Goal: Task Accomplishment & Management: Complete application form

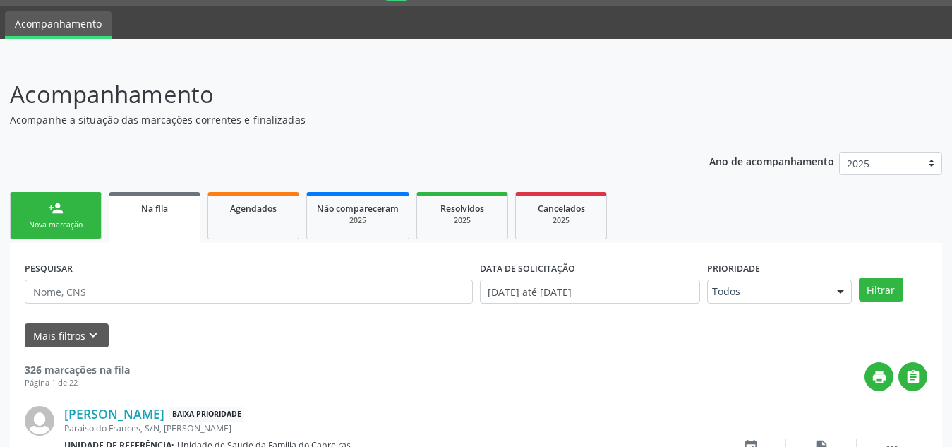
scroll to position [39, 0]
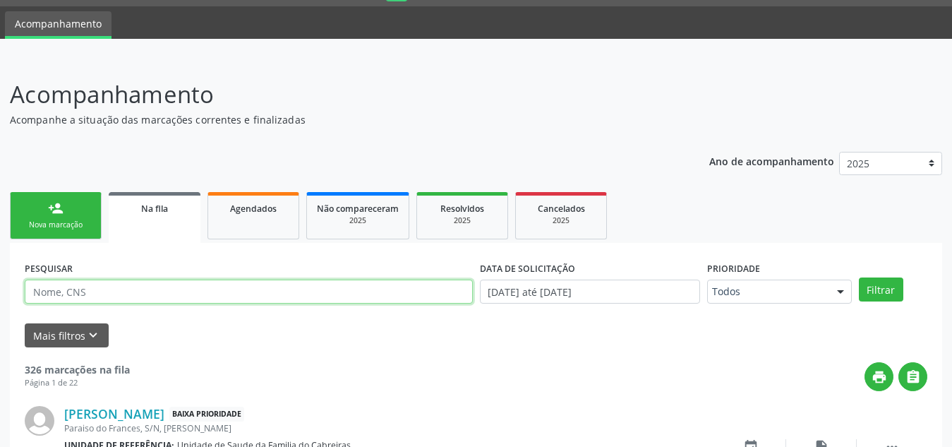
click at [162, 288] on input "text" at bounding box center [249, 291] width 448 height 24
click at [859, 277] on button "Filtrar" at bounding box center [881, 289] width 44 height 24
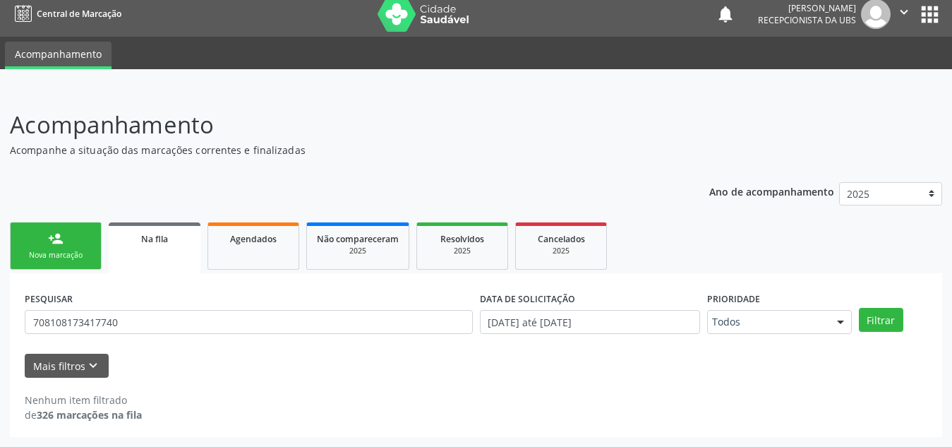
scroll to position [8, 0]
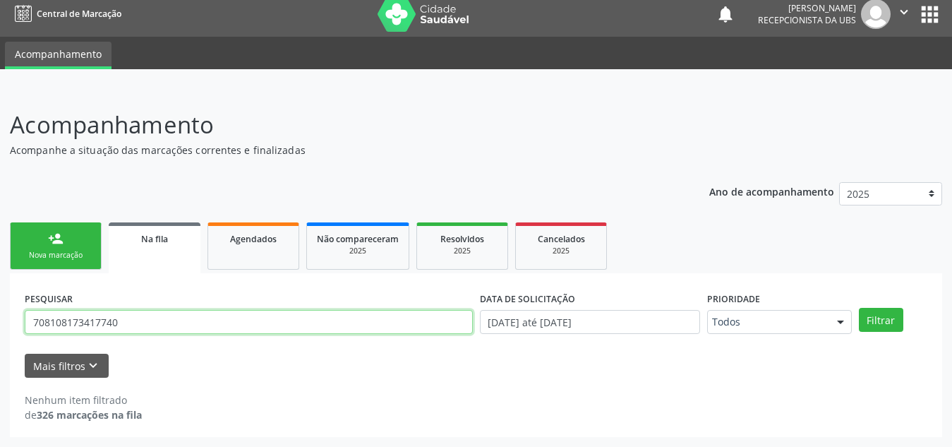
drag, startPoint x: 148, startPoint y: 321, endPoint x: 12, endPoint y: 325, distance: 136.2
click at [12, 325] on div "PESQUISAR 708108173417740 DATA DE SOLICITAÇÃO [DATE] até [DATE] Prioridade Todo…" at bounding box center [476, 355] width 932 height 164
type input "70810817341"
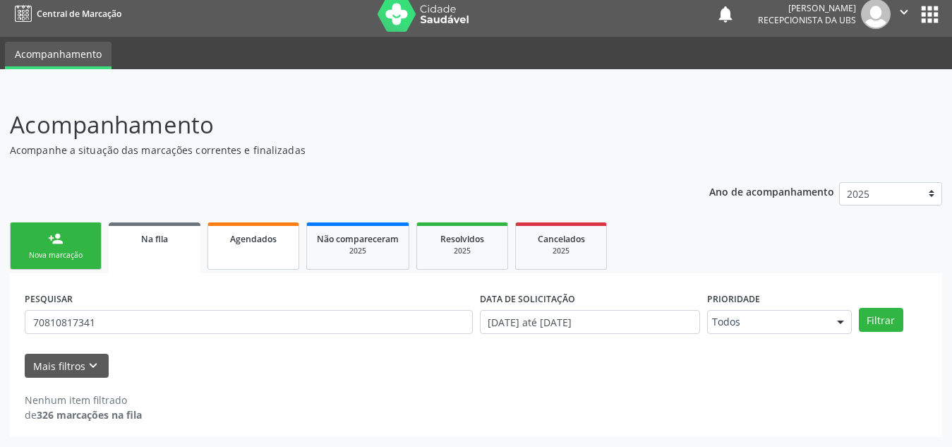
click at [248, 239] on span "Agendados" at bounding box center [253, 239] width 47 height 12
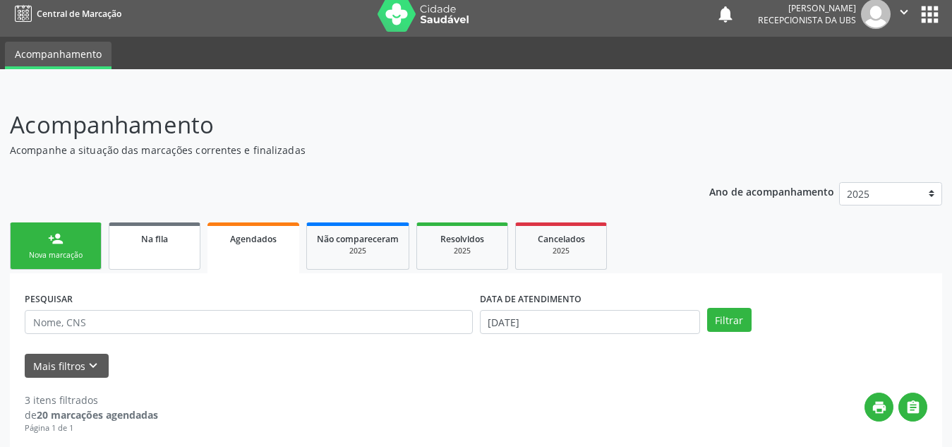
click at [167, 259] on link "Na fila" at bounding box center [155, 245] width 92 height 47
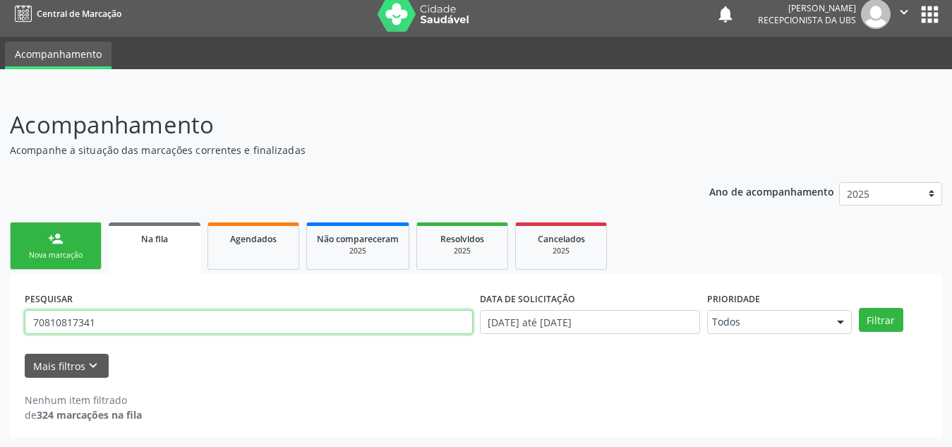
click at [154, 327] on input "70810817341" at bounding box center [249, 322] width 448 height 24
click at [859, 308] on button "Filtrar" at bounding box center [881, 320] width 44 height 24
drag, startPoint x: 154, startPoint y: 327, endPoint x: 0, endPoint y: 323, distance: 153.9
click at [0, 323] on div "Acompanhamento Acompanhe a situação das marcações correntes e finalizadas Relat…" at bounding box center [476, 268] width 952 height 358
type input "r"
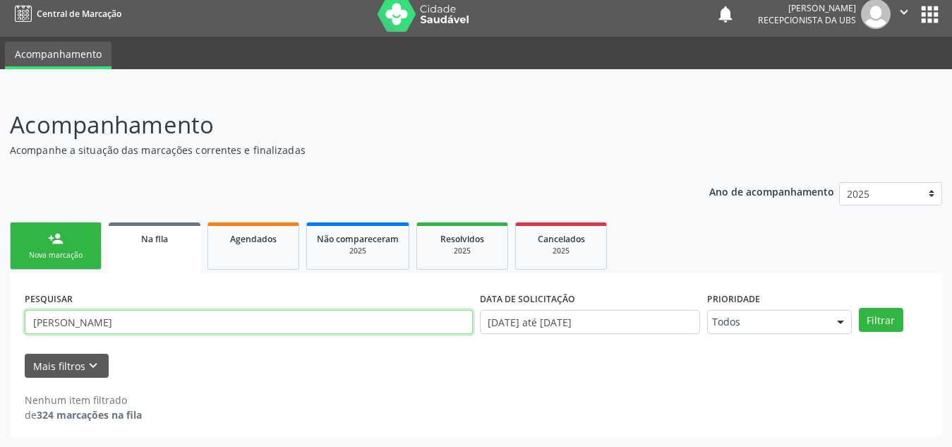
type input "[PERSON_NAME]"
click at [859, 308] on button "Filtrar" at bounding box center [881, 320] width 44 height 24
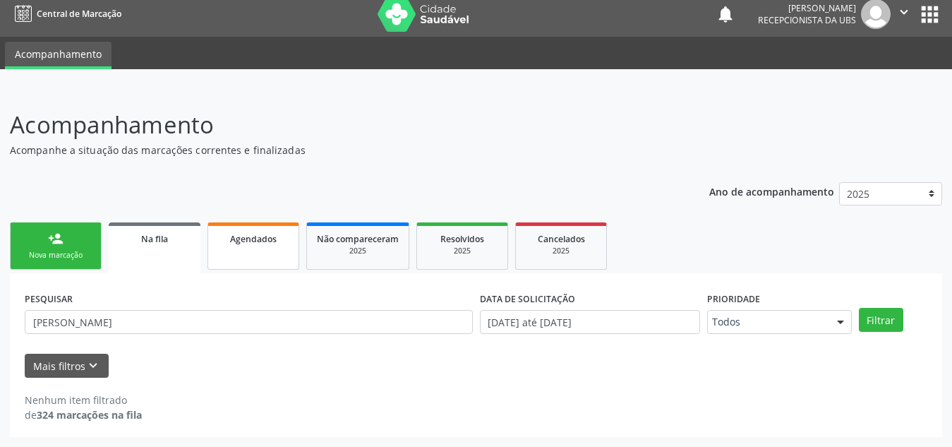
click at [248, 243] on span "Agendados" at bounding box center [253, 239] width 47 height 12
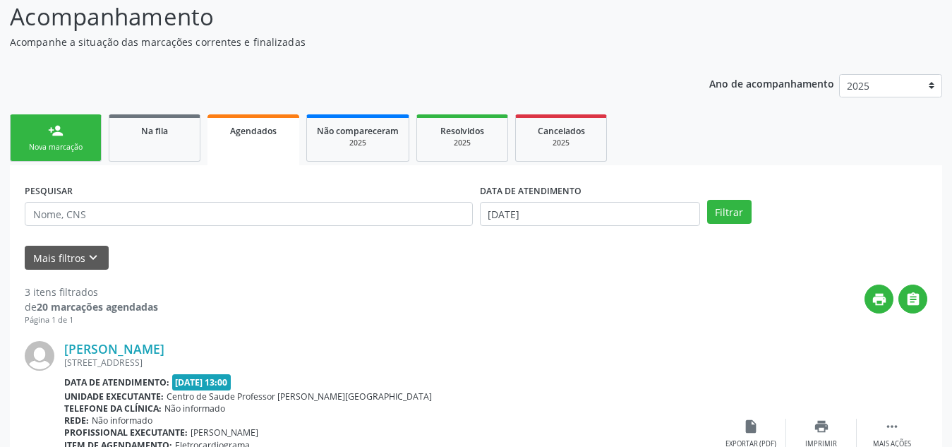
scroll to position [118, 0]
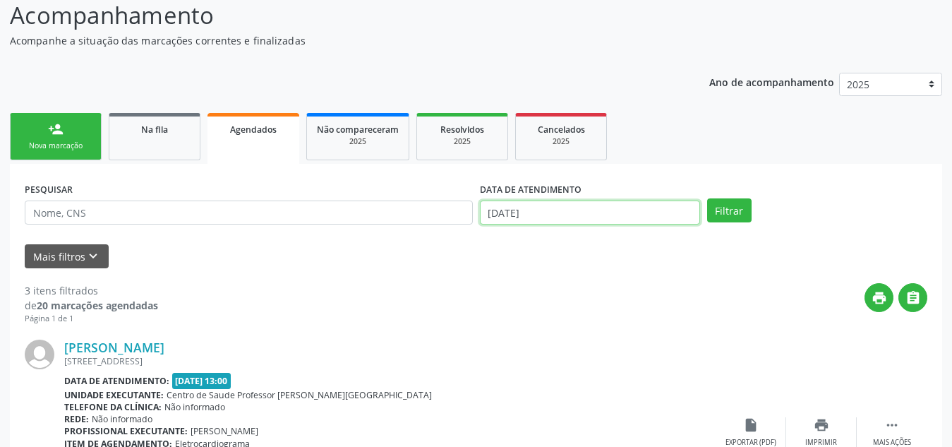
click at [573, 212] on input "[DATE]" at bounding box center [590, 212] width 220 height 24
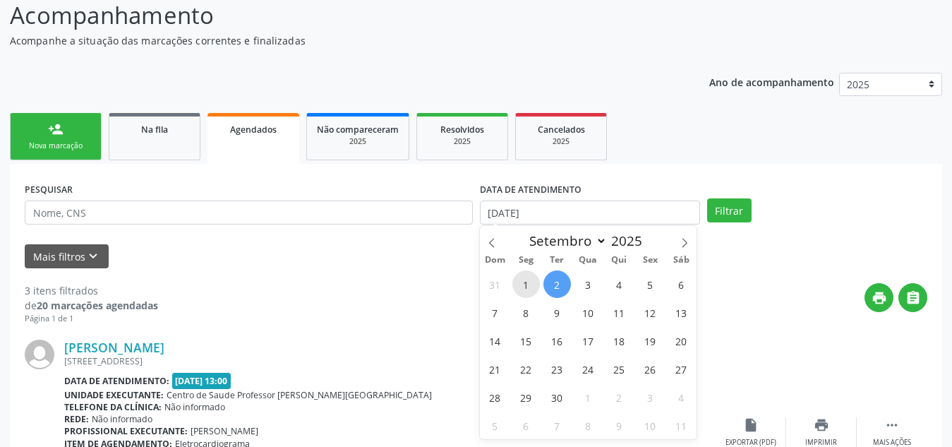
click at [523, 286] on span "1" at bounding box center [526, 284] width 28 height 28
type input "[DATE]"
click at [685, 233] on span at bounding box center [684, 238] width 24 height 24
select select "9"
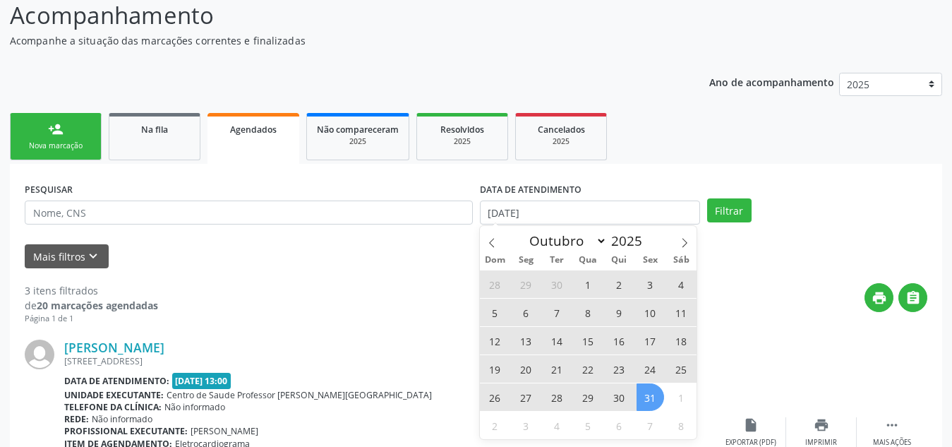
click at [648, 399] on span "31" at bounding box center [650, 397] width 28 height 28
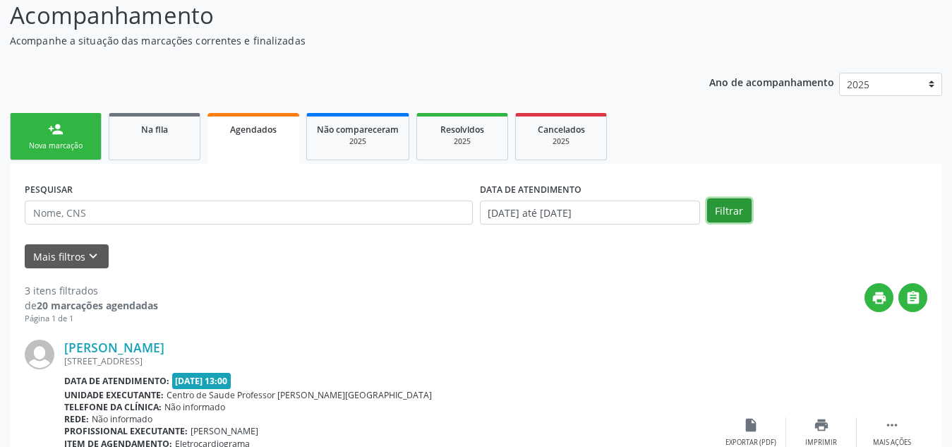
click at [734, 222] on button "Filtrar" at bounding box center [729, 210] width 44 height 24
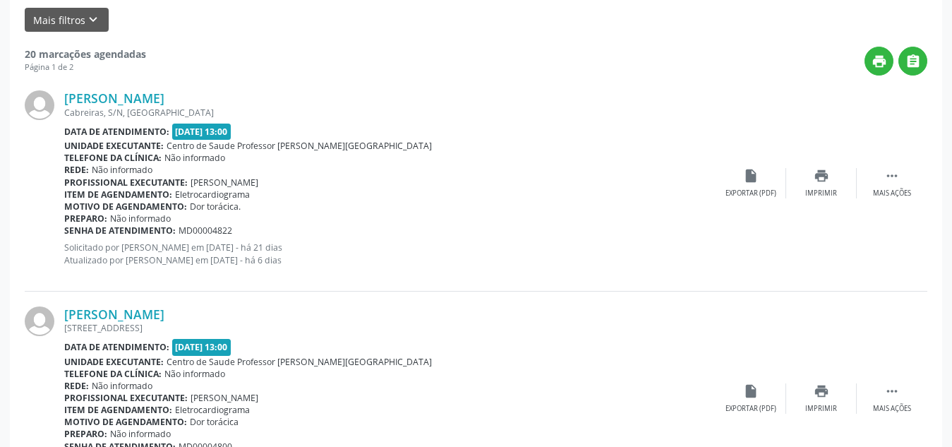
scroll to position [320, 0]
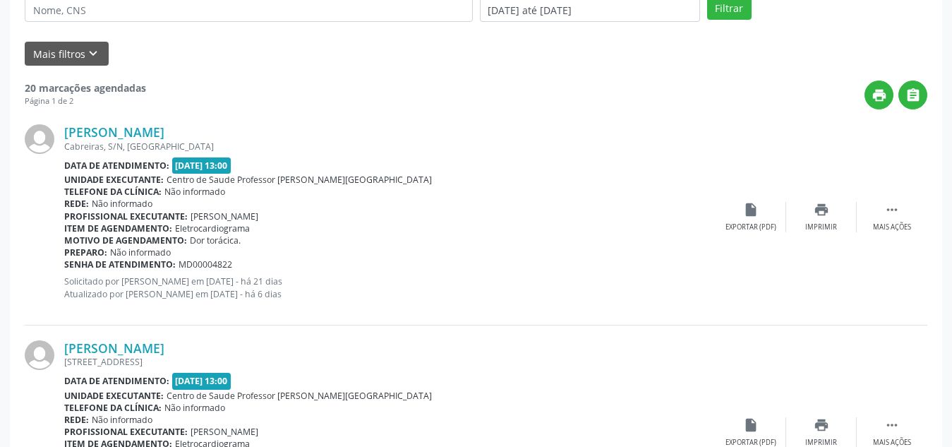
click at [415, 193] on div "Telefone da clínica: Não informado" at bounding box center [389, 192] width 651 height 12
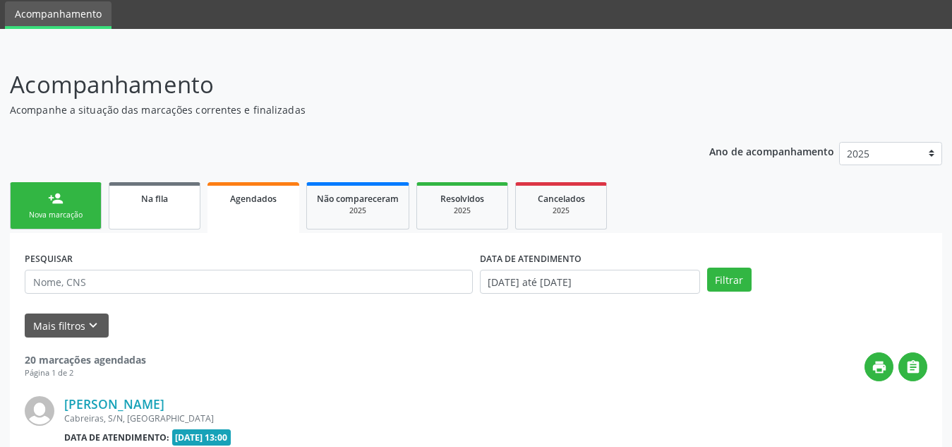
scroll to position [48, 0]
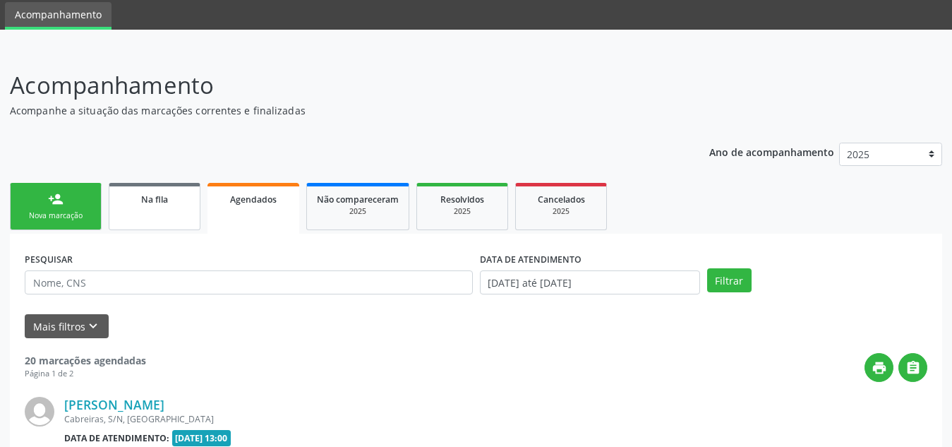
click at [164, 190] on link "Na fila" at bounding box center [155, 206] width 92 height 47
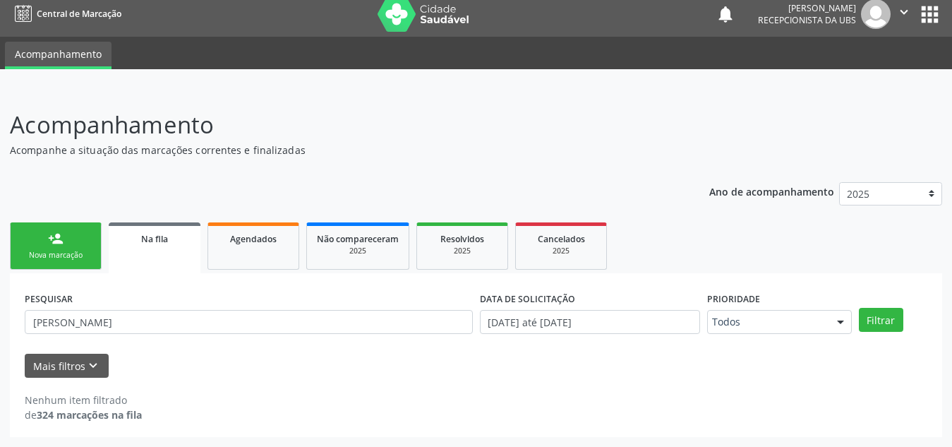
scroll to position [8, 0]
click at [30, 234] on link "person_add Nova marcação" at bounding box center [56, 245] width 92 height 47
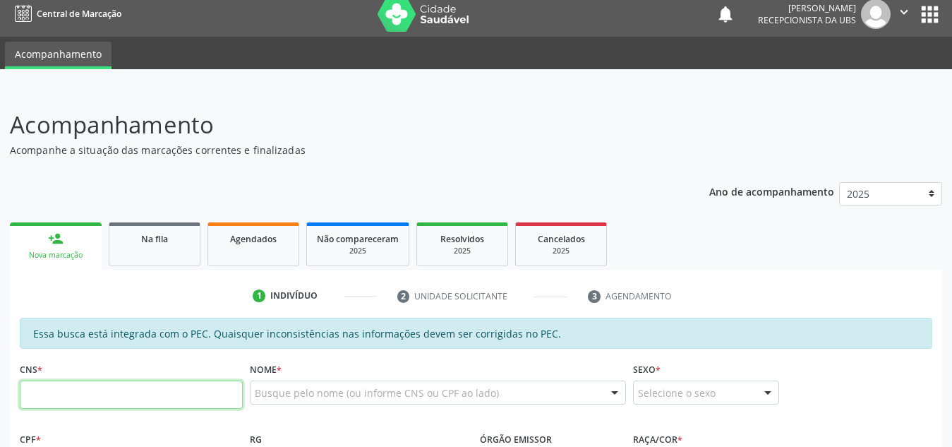
click at [107, 398] on input "text" at bounding box center [131, 394] width 223 height 28
type input "708 1081 7341 7740"
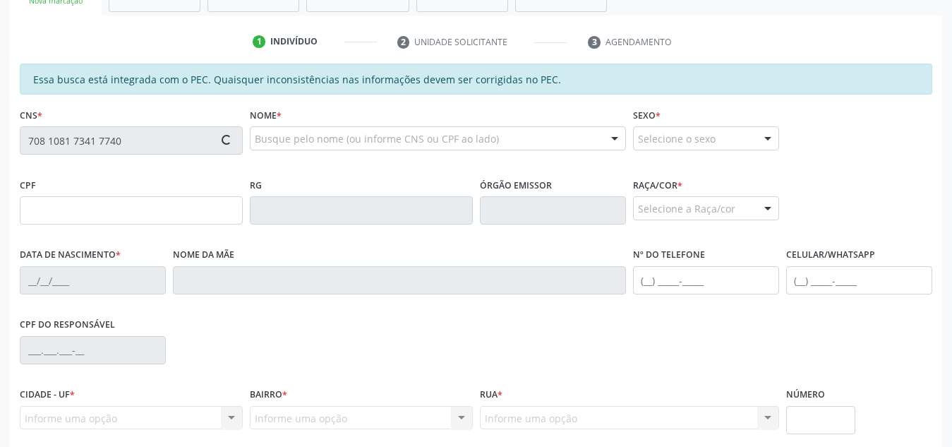
type input "062.590.719-14"
type input "[DATE]"
type input "[PERSON_NAME]"
type input "[PHONE_NUMBER]"
type input "S/N"
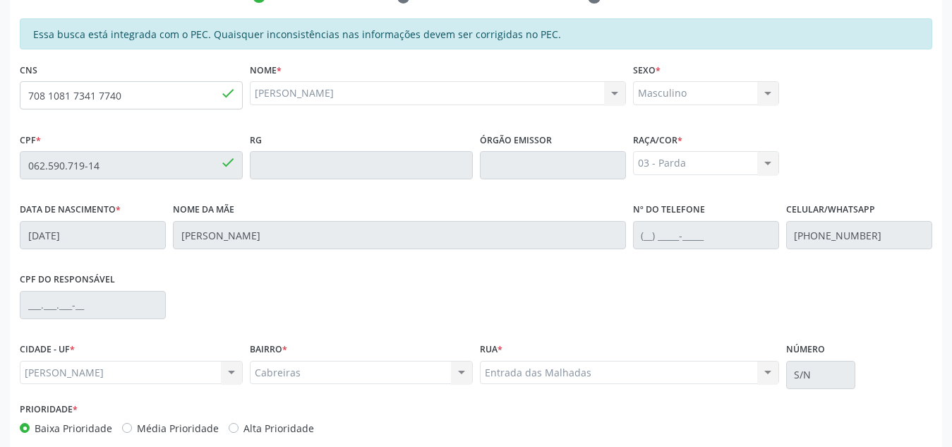
scroll to position [379, 0]
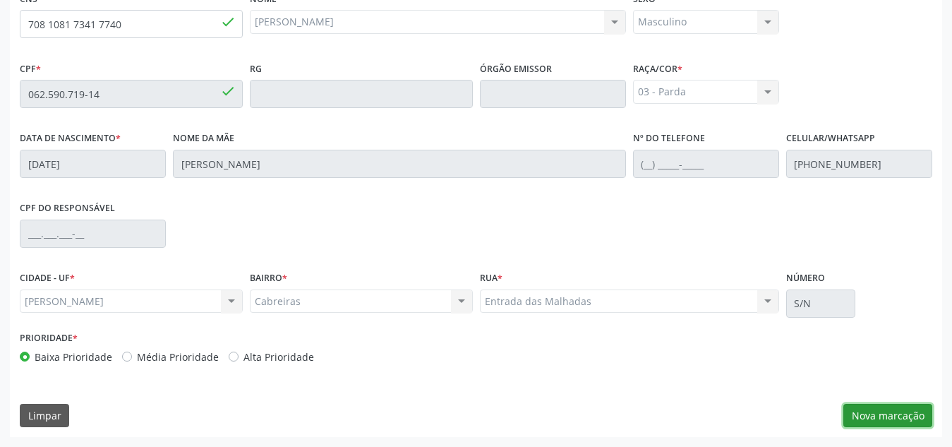
click at [912, 421] on button "Nova marcação" at bounding box center [887, 416] width 89 height 24
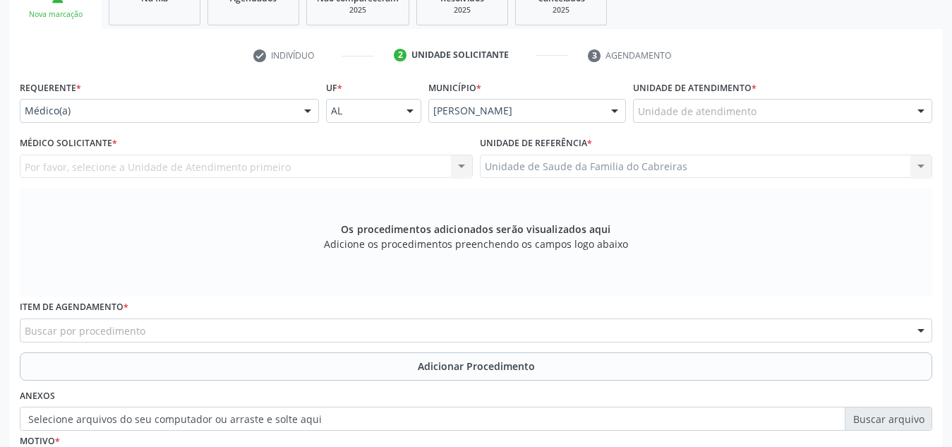
scroll to position [248, 0]
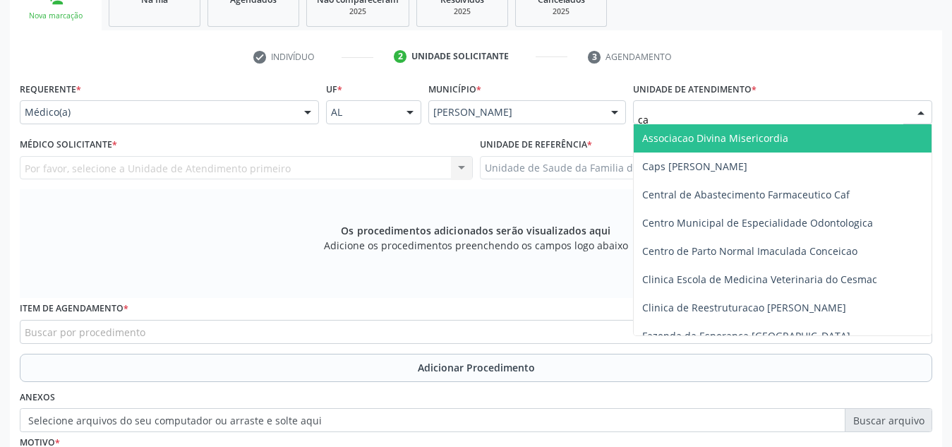
type input "cab"
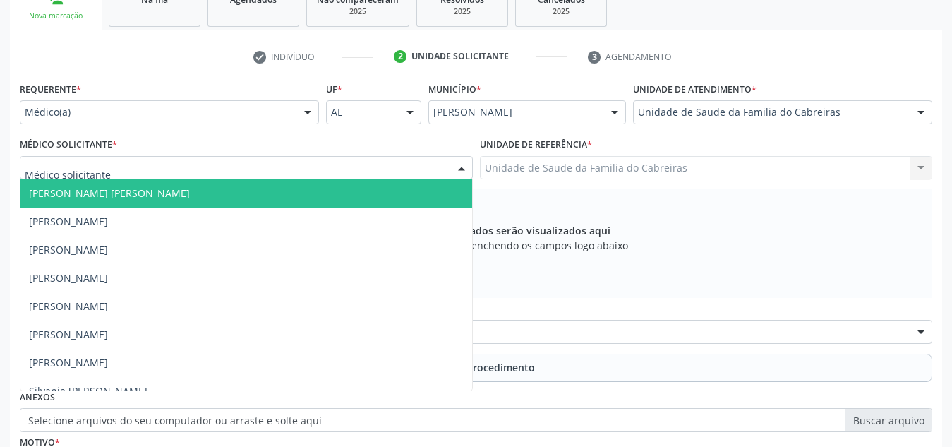
click at [253, 171] on div at bounding box center [246, 168] width 453 height 24
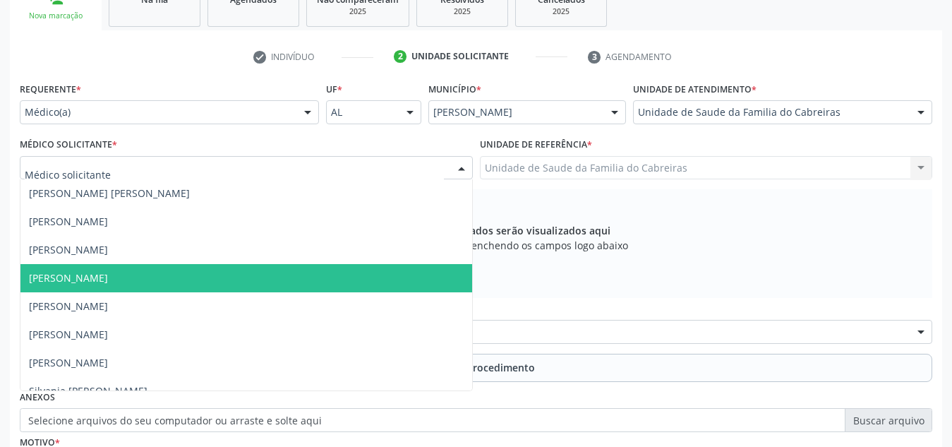
click at [217, 267] on span "[PERSON_NAME]" at bounding box center [246, 278] width 452 height 28
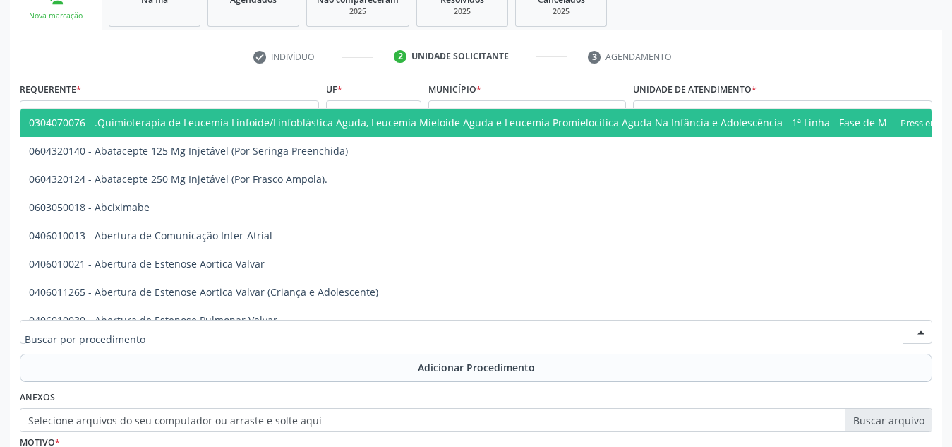
click at [207, 327] on div at bounding box center [476, 332] width 912 height 24
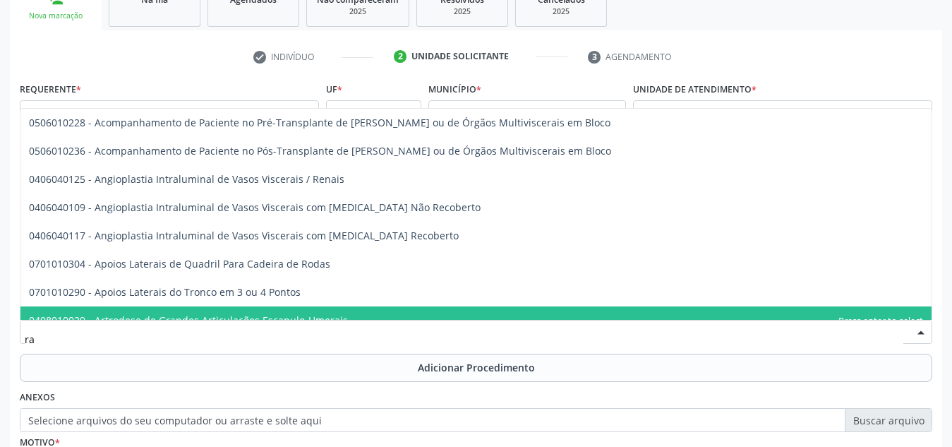
type input "r"
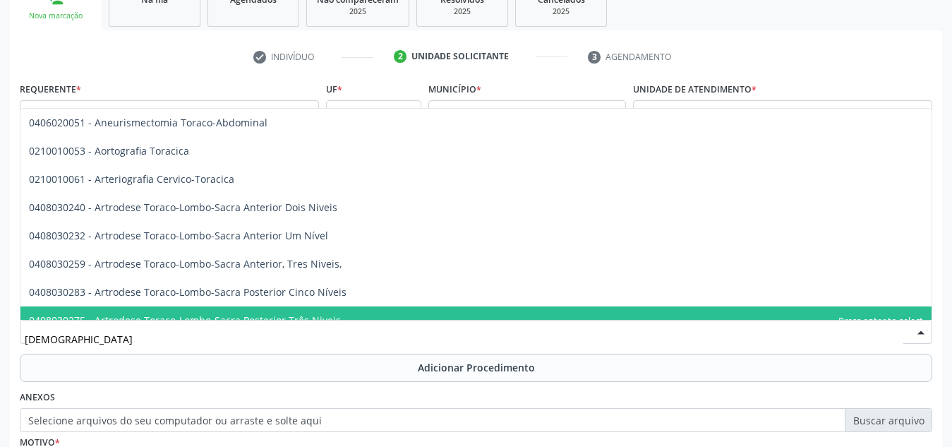
type input "torax"
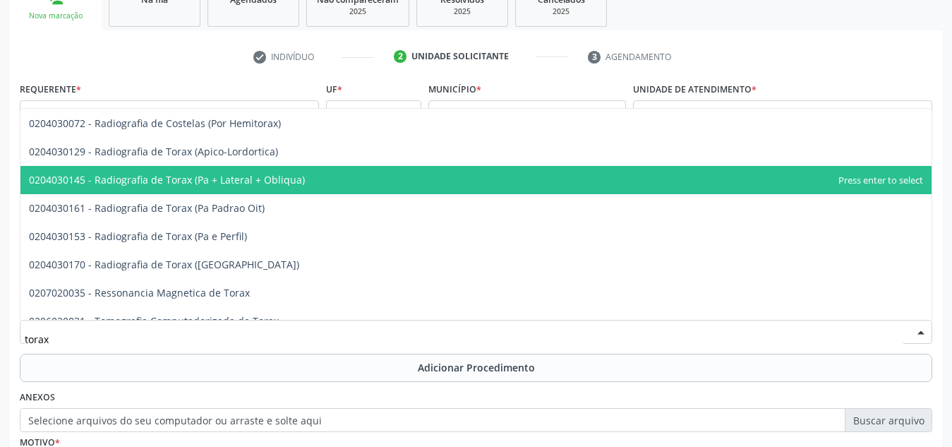
scroll to position [56, 0]
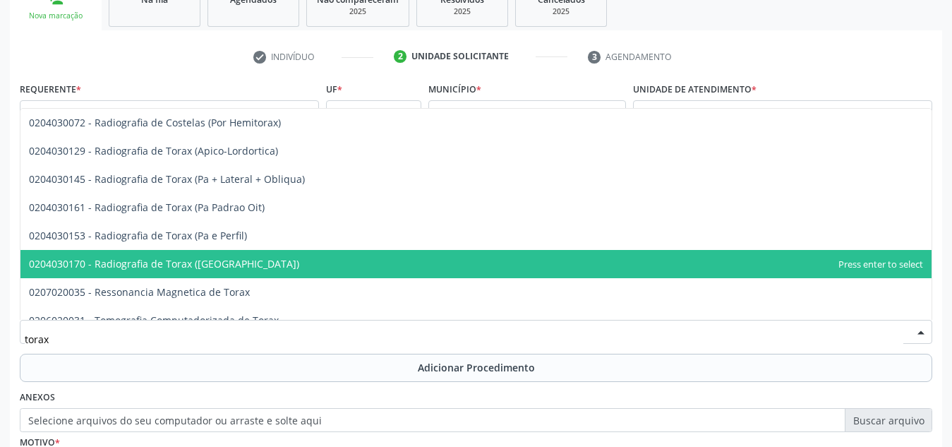
click at [269, 262] on span "0204030170 - Radiografia de Torax ([GEOGRAPHIC_DATA])" at bounding box center [475, 264] width 911 height 28
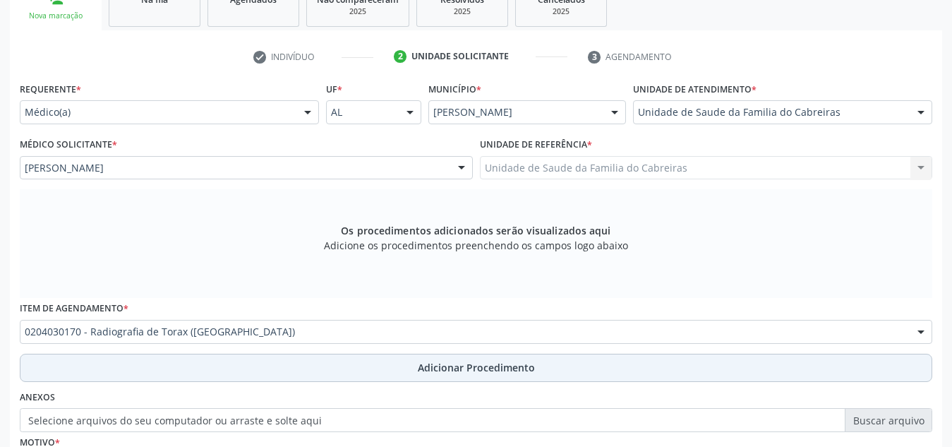
click at [269, 360] on button "Adicionar Procedimento" at bounding box center [476, 367] width 912 height 28
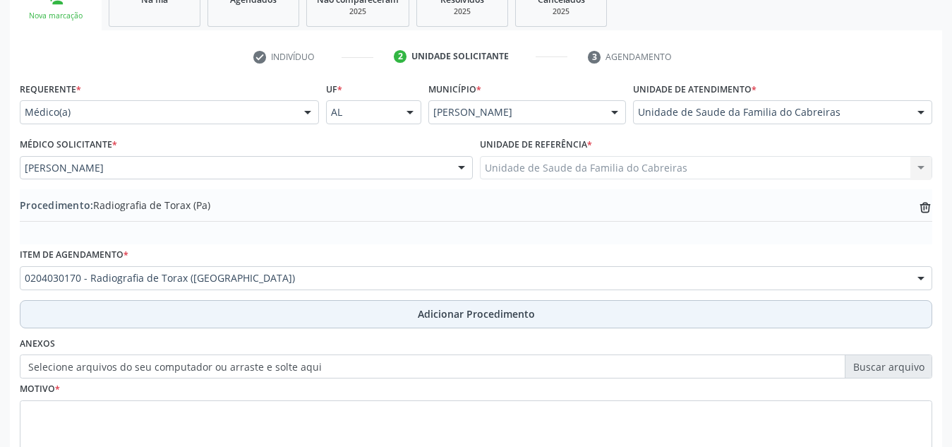
scroll to position [347, 0]
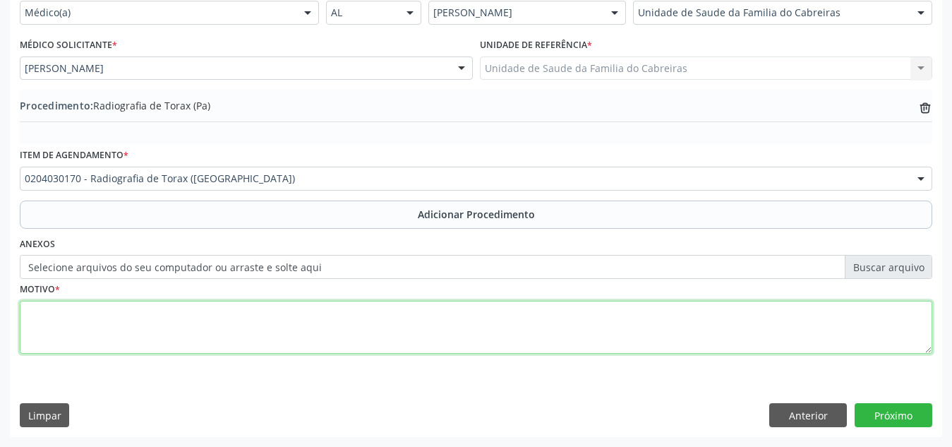
click at [304, 316] on textarea at bounding box center [476, 328] width 912 height 54
type textarea "Raio-x simples tórax. Dispneia episódica"
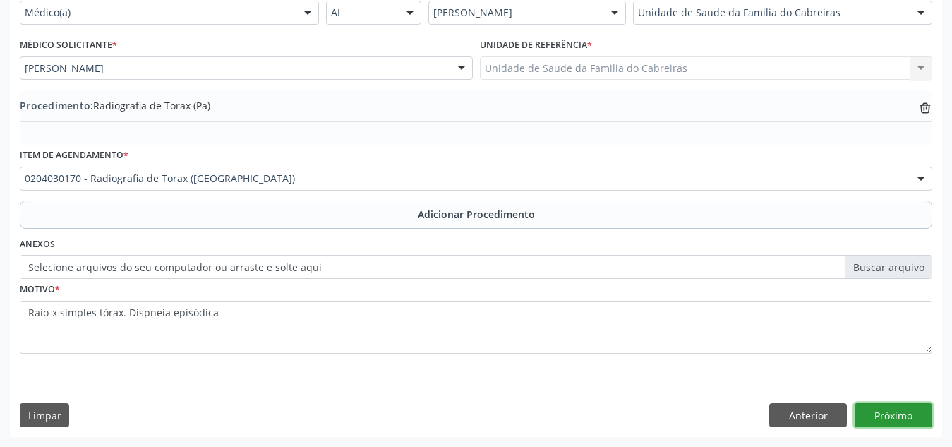
click at [885, 423] on button "Próximo" at bounding box center [893, 415] width 78 height 24
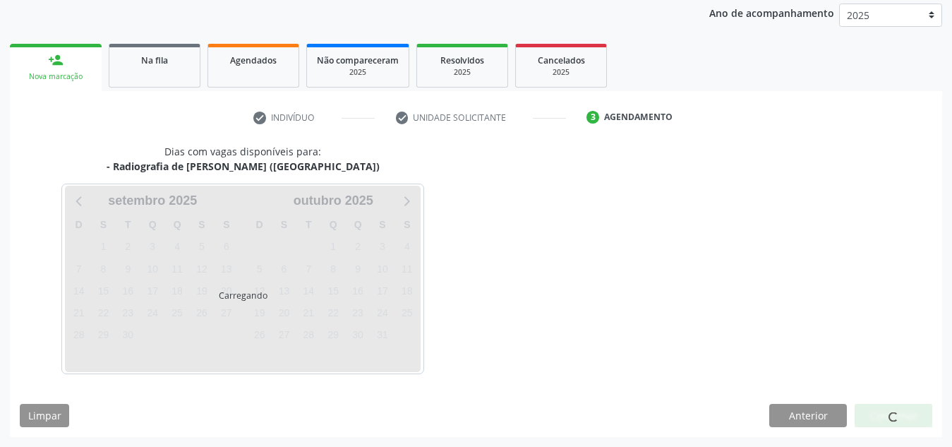
scroll to position [229, 0]
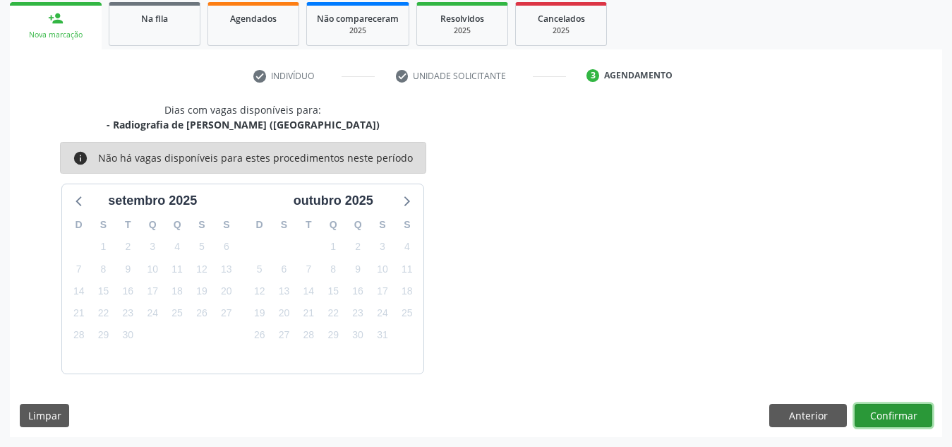
click at [891, 423] on button "Confirmar" at bounding box center [893, 416] width 78 height 24
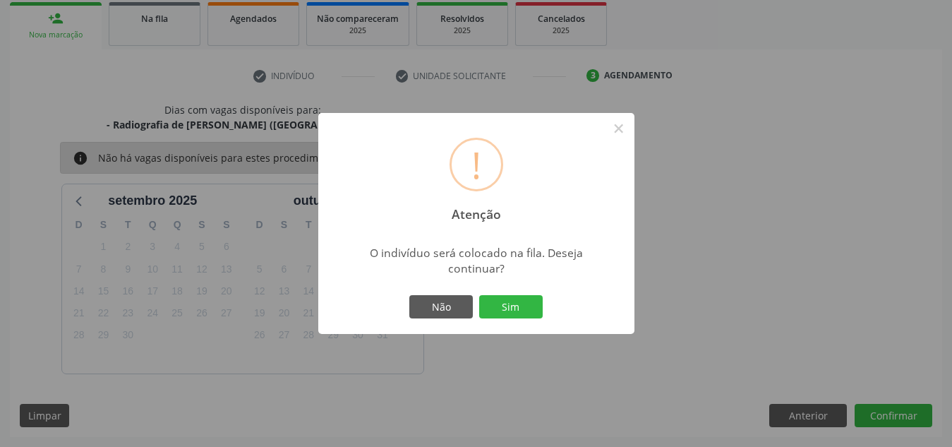
click at [479, 295] on button "Sim" at bounding box center [510, 307] width 63 height 24
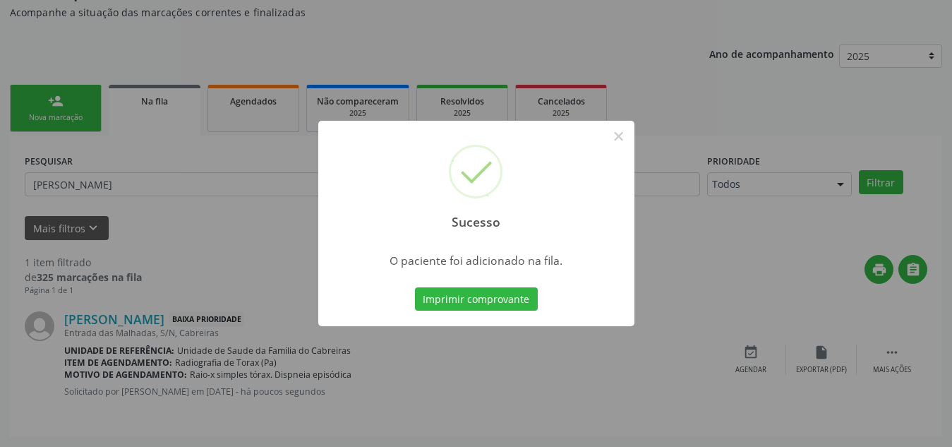
scroll to position [39, 0]
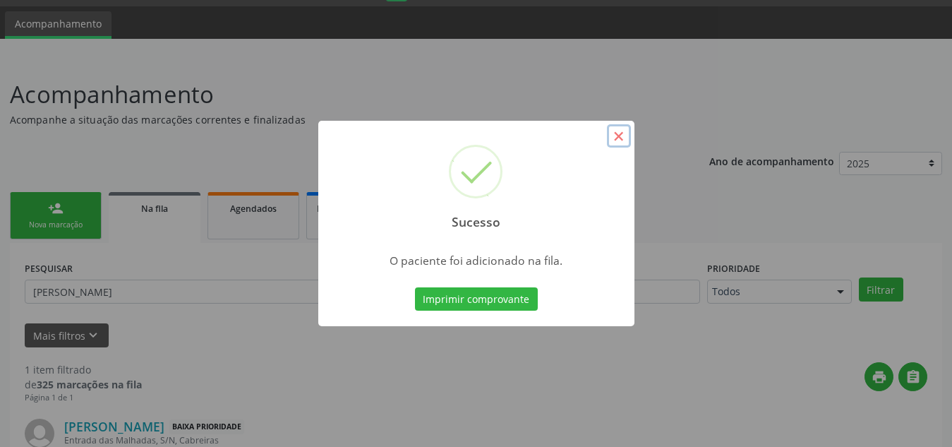
click at [619, 139] on button "×" at bounding box center [619, 136] width 24 height 24
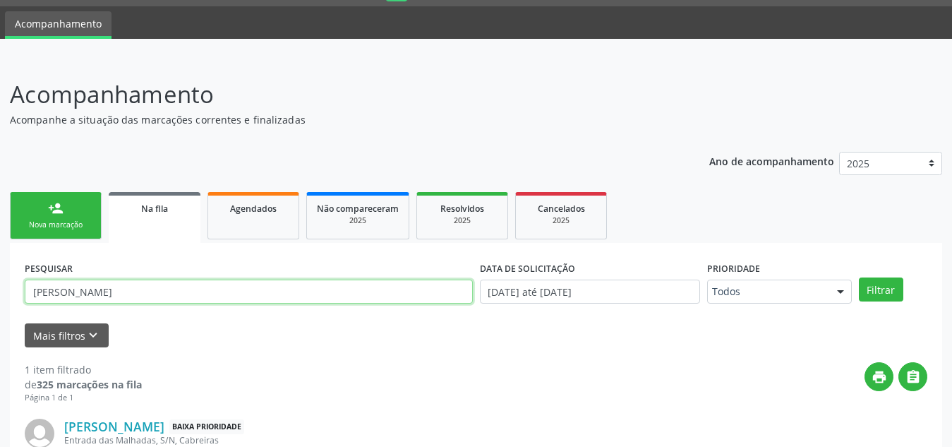
click at [56, 287] on input "[PERSON_NAME]" at bounding box center [249, 291] width 448 height 24
type input "sandy"
click at [859, 277] on button "Filtrar" at bounding box center [881, 289] width 44 height 24
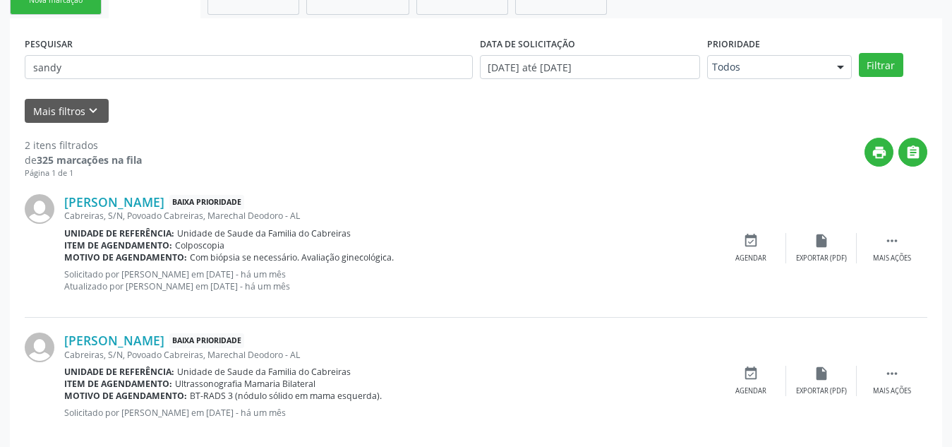
scroll to position [284, 0]
